Goal: Find specific page/section: Find specific page/section

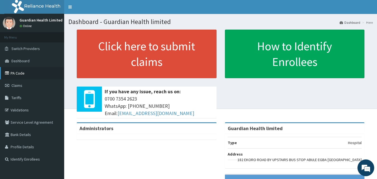
click at [23, 70] on link "PA Code" at bounding box center [32, 73] width 64 height 12
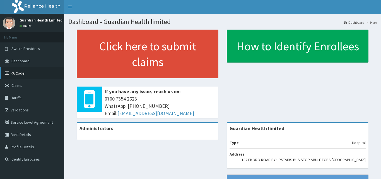
click at [23, 72] on link "PA Code" at bounding box center [32, 73] width 64 height 12
